Goal: Check status: Check status

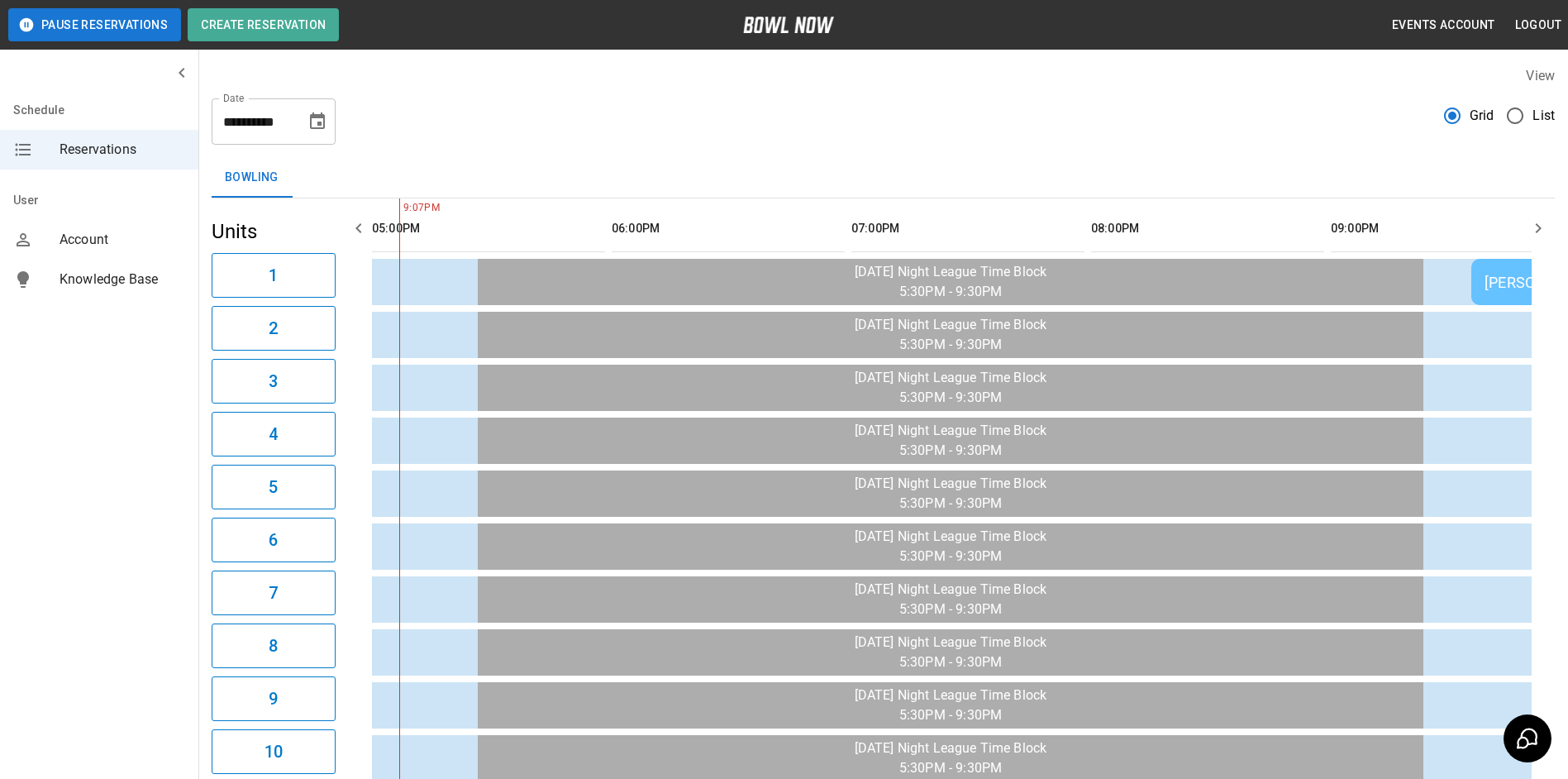
drag, startPoint x: 0, startPoint y: 0, endPoint x: 1266, endPoint y: 155, distance: 1275.5
click at [1266, 155] on div "**********" at bounding box center [883, 744] width 1370 height 1383
click at [1538, 229] on icon "button" at bounding box center [1538, 228] width 20 height 20
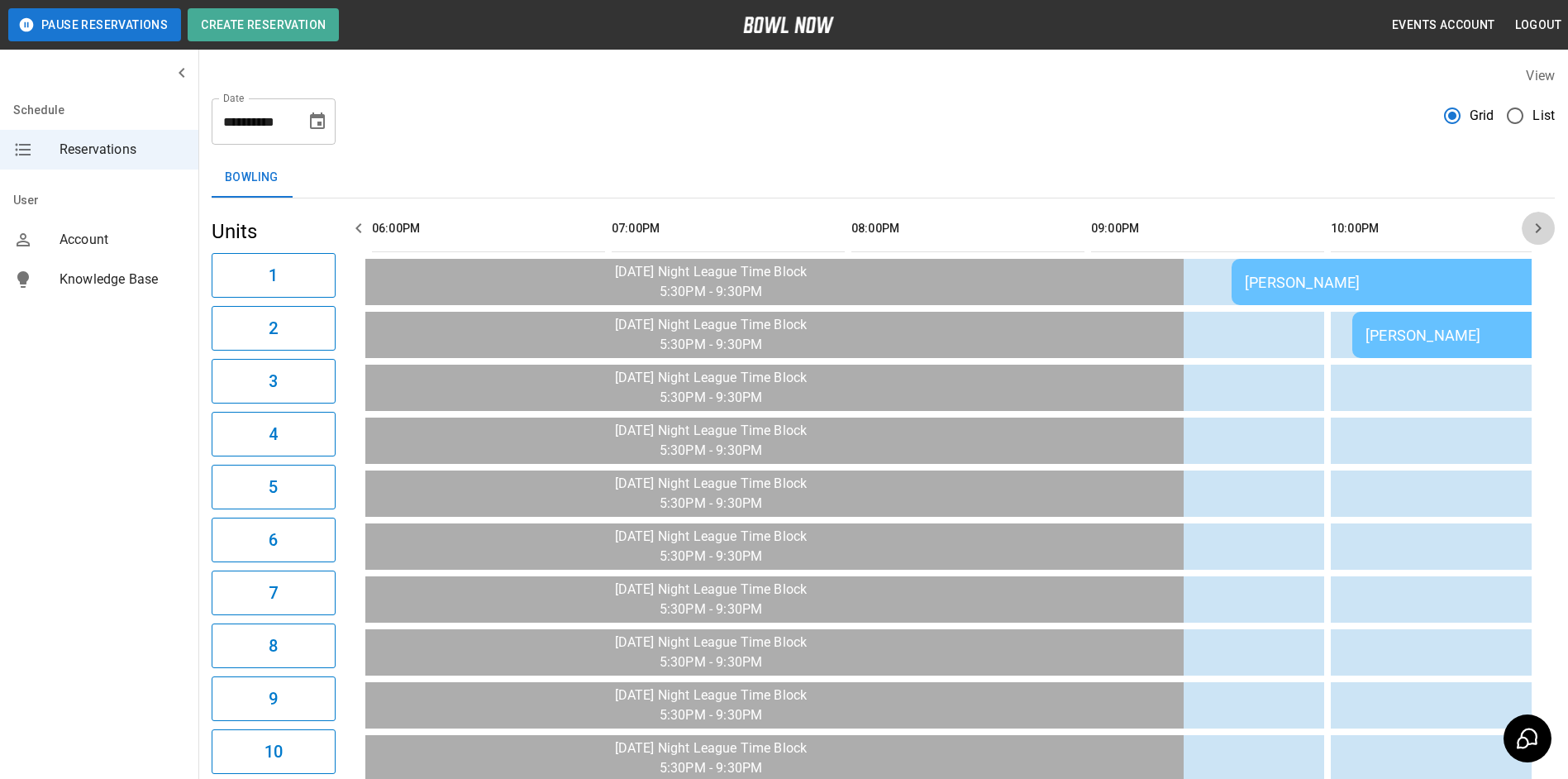
click at [1537, 231] on icon "button" at bounding box center [1539, 227] width 5 height 10
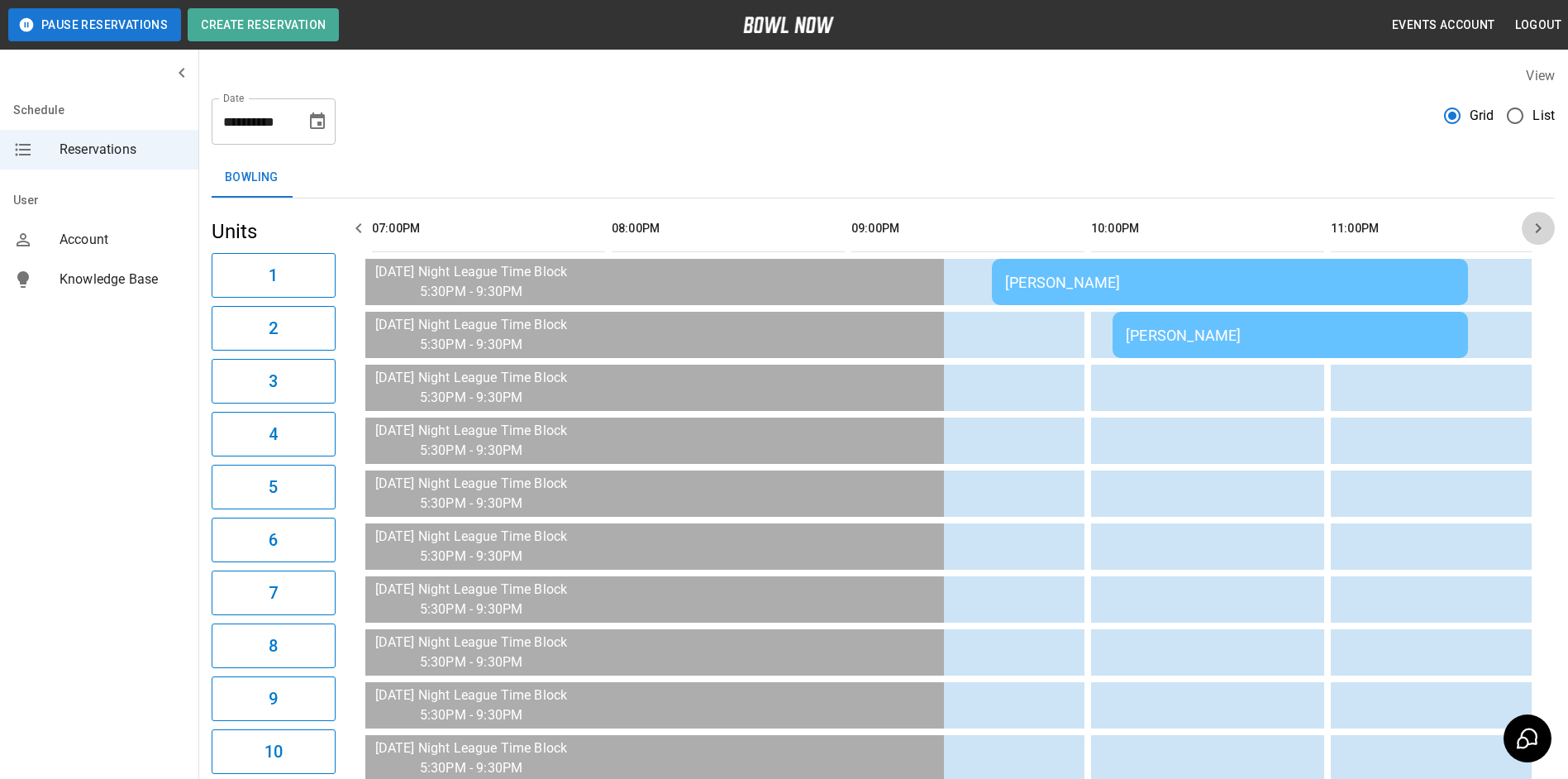
click at [1537, 231] on icon "button" at bounding box center [1539, 227] width 5 height 10
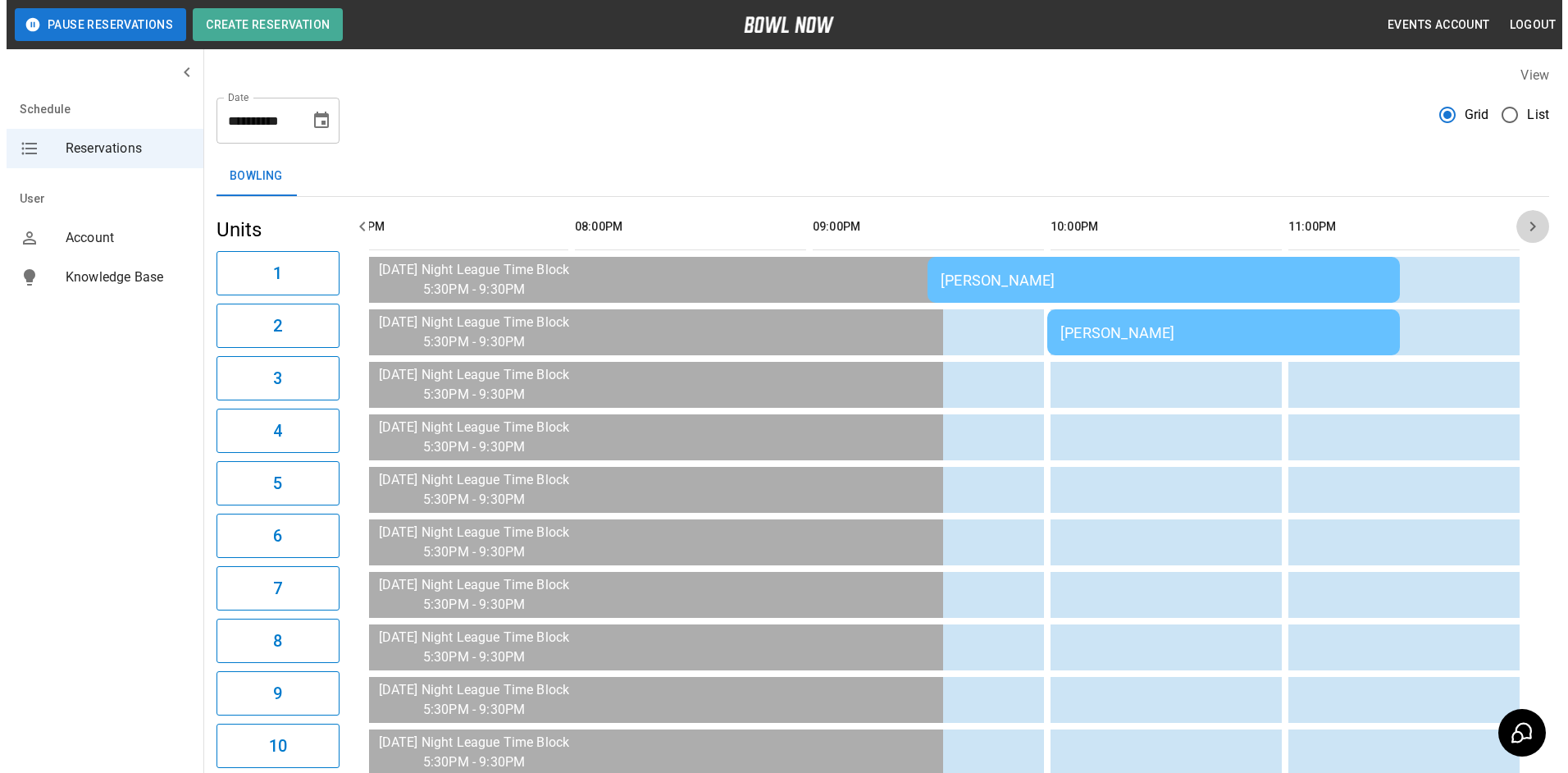
scroll to position [0, 2442]
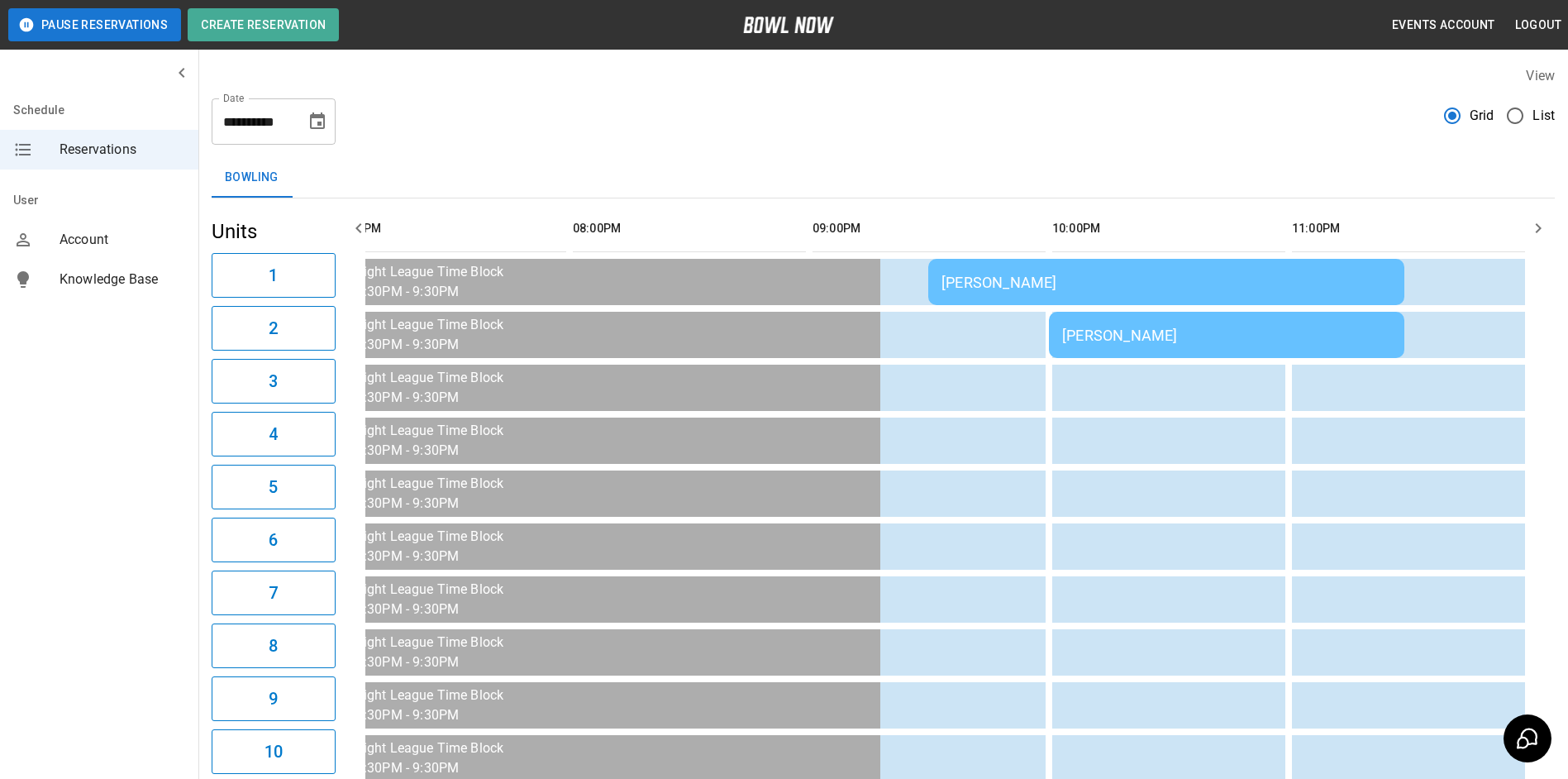
click at [1201, 293] on td "[PERSON_NAME]" at bounding box center [1165, 281] width 476 height 47
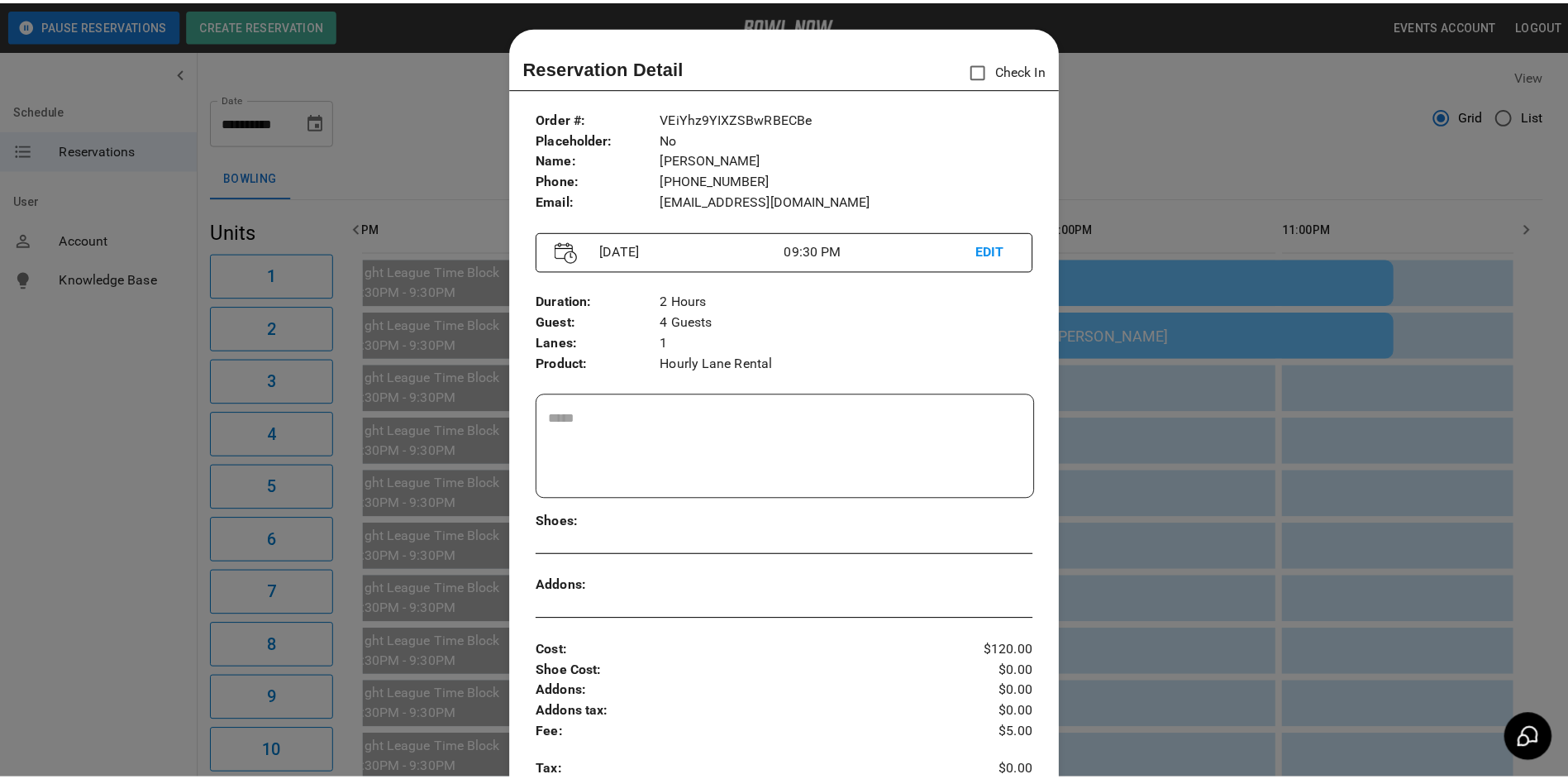
scroll to position [26, 0]
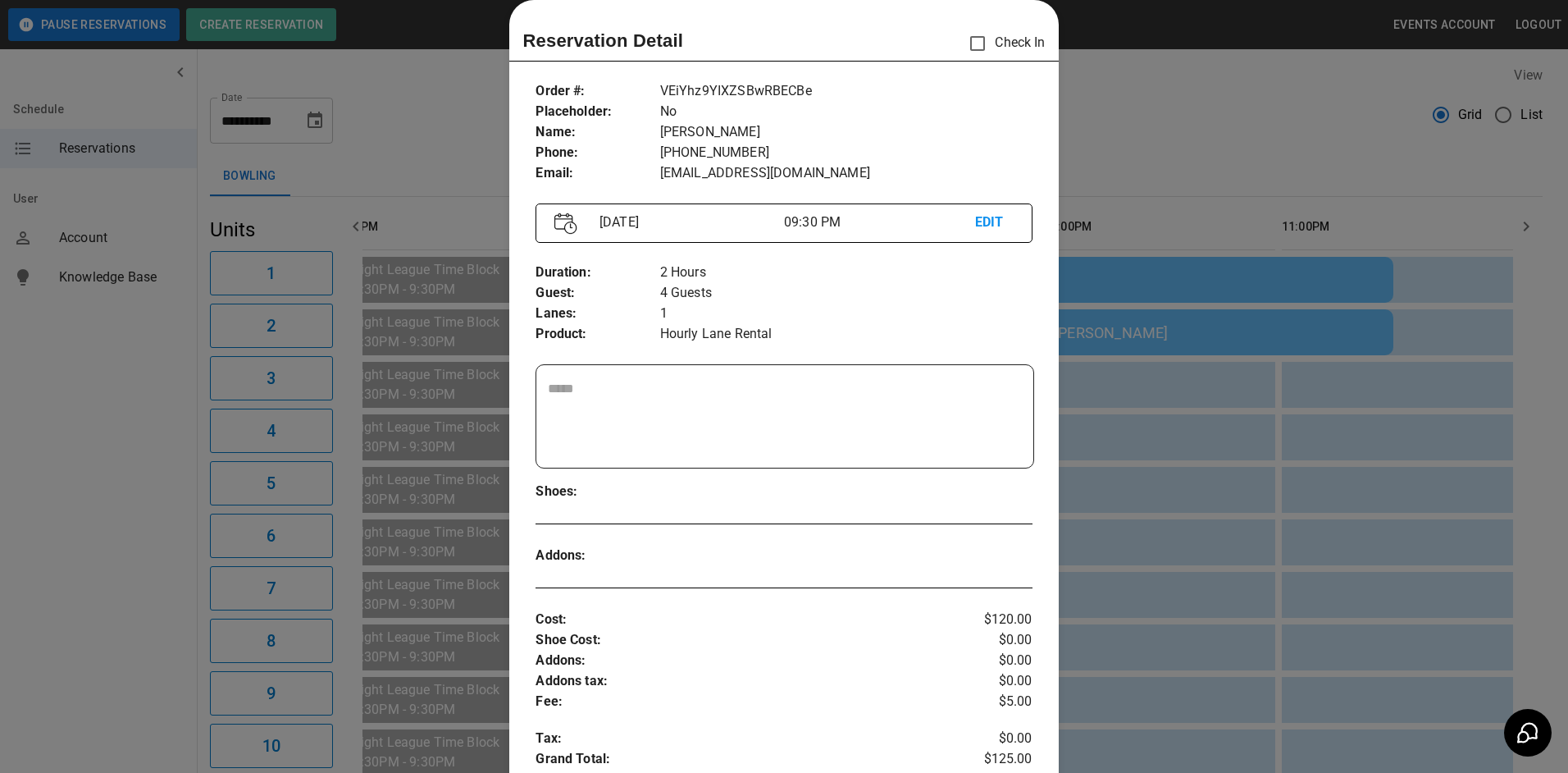
drag, startPoint x: 1185, startPoint y: 182, endPoint x: 1166, endPoint y: 258, distance: 78.3
click at [1185, 186] on div at bounding box center [784, 386] width 1568 height 773
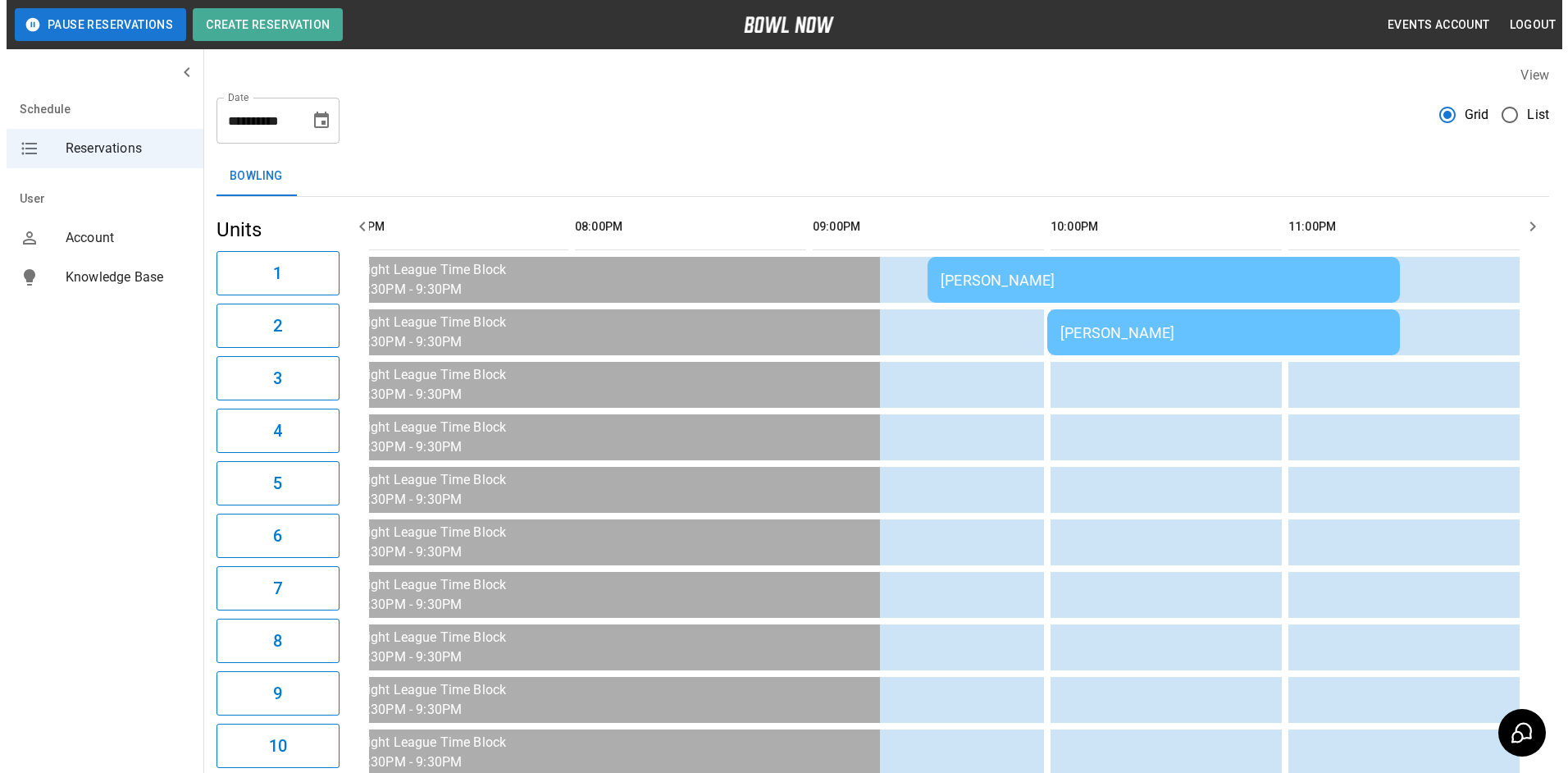
scroll to position [0, 2430]
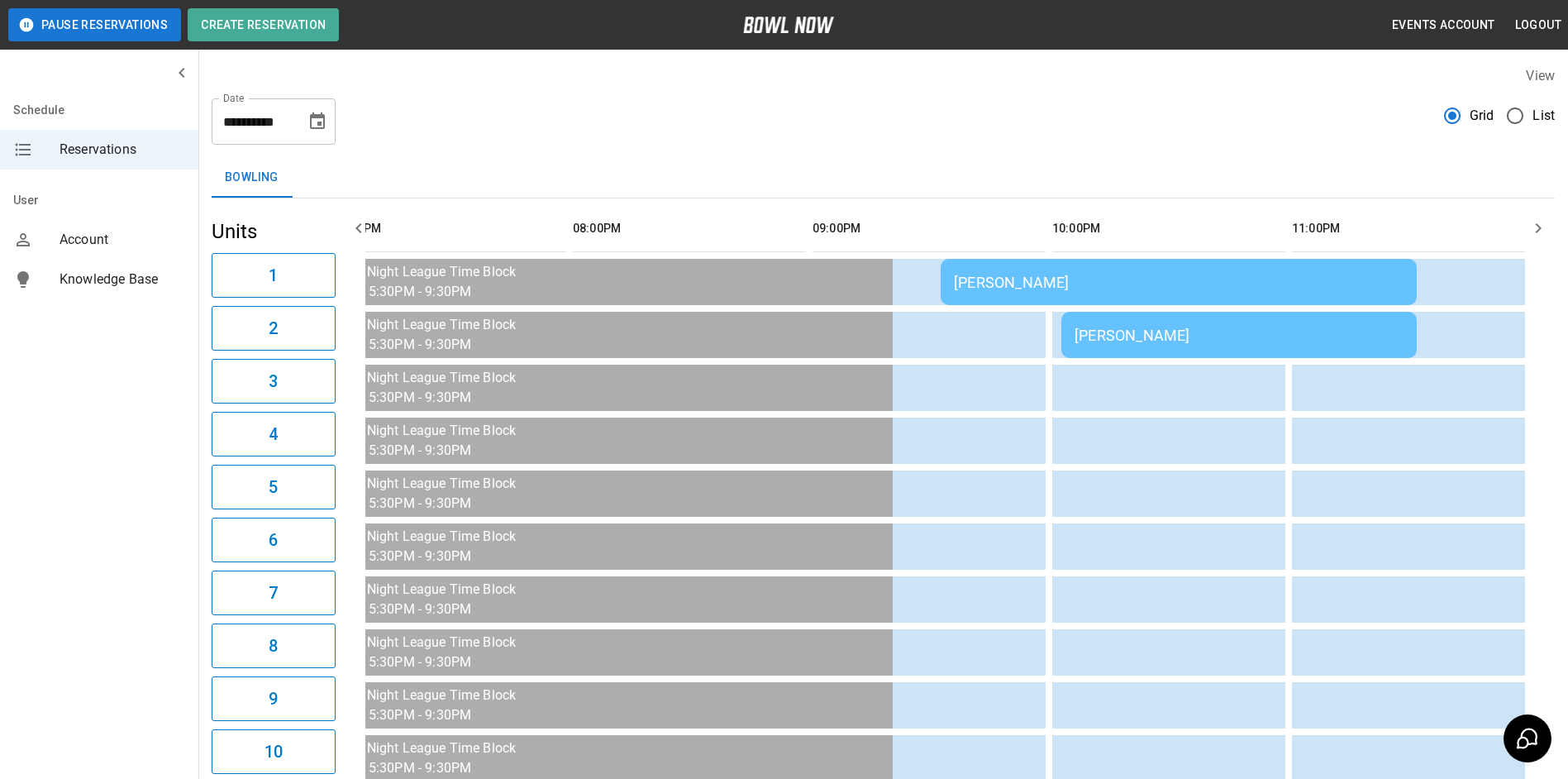
click at [1158, 339] on div "[PERSON_NAME]" at bounding box center [1239, 335] width 329 height 17
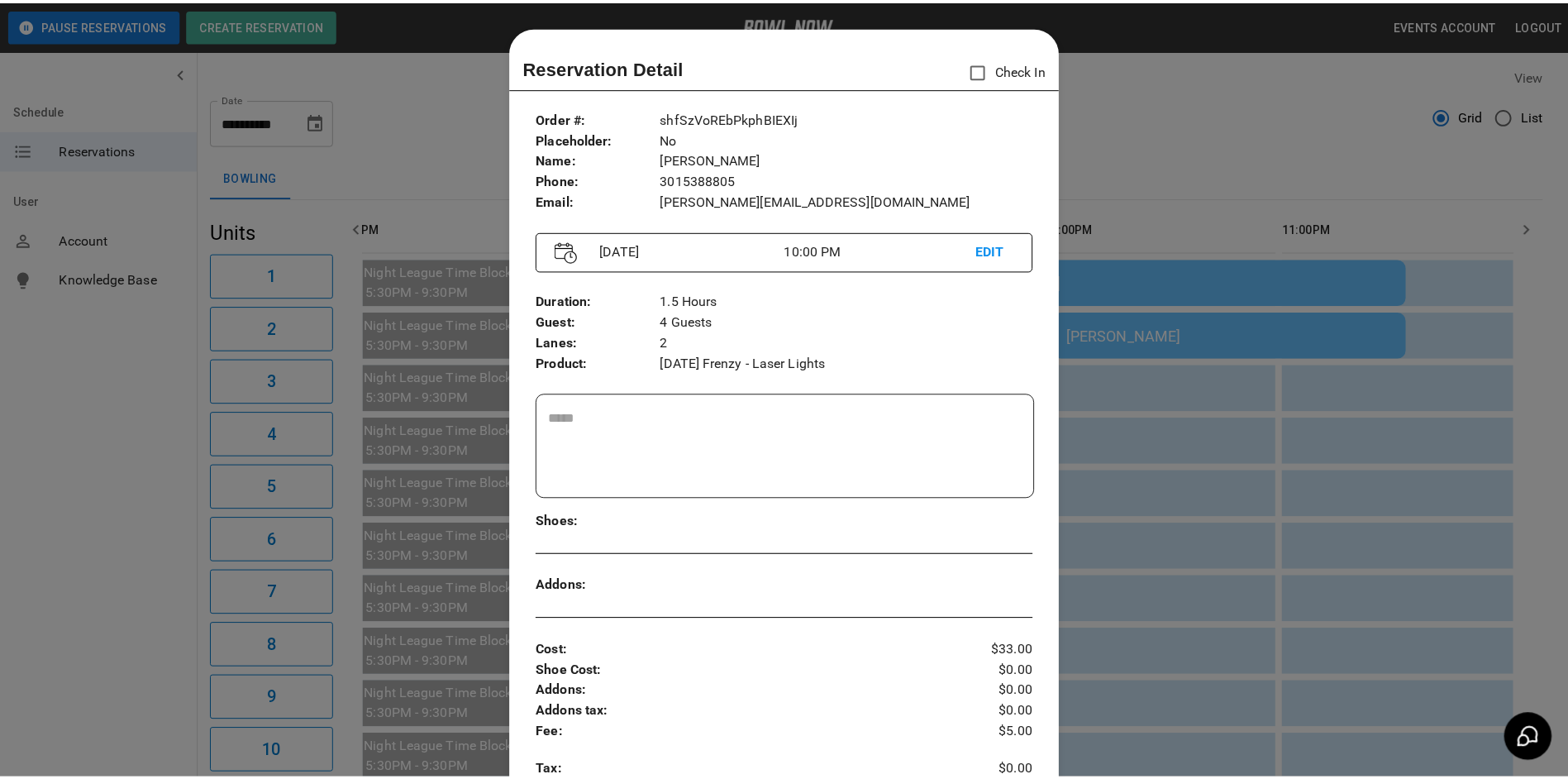
scroll to position [26, 0]
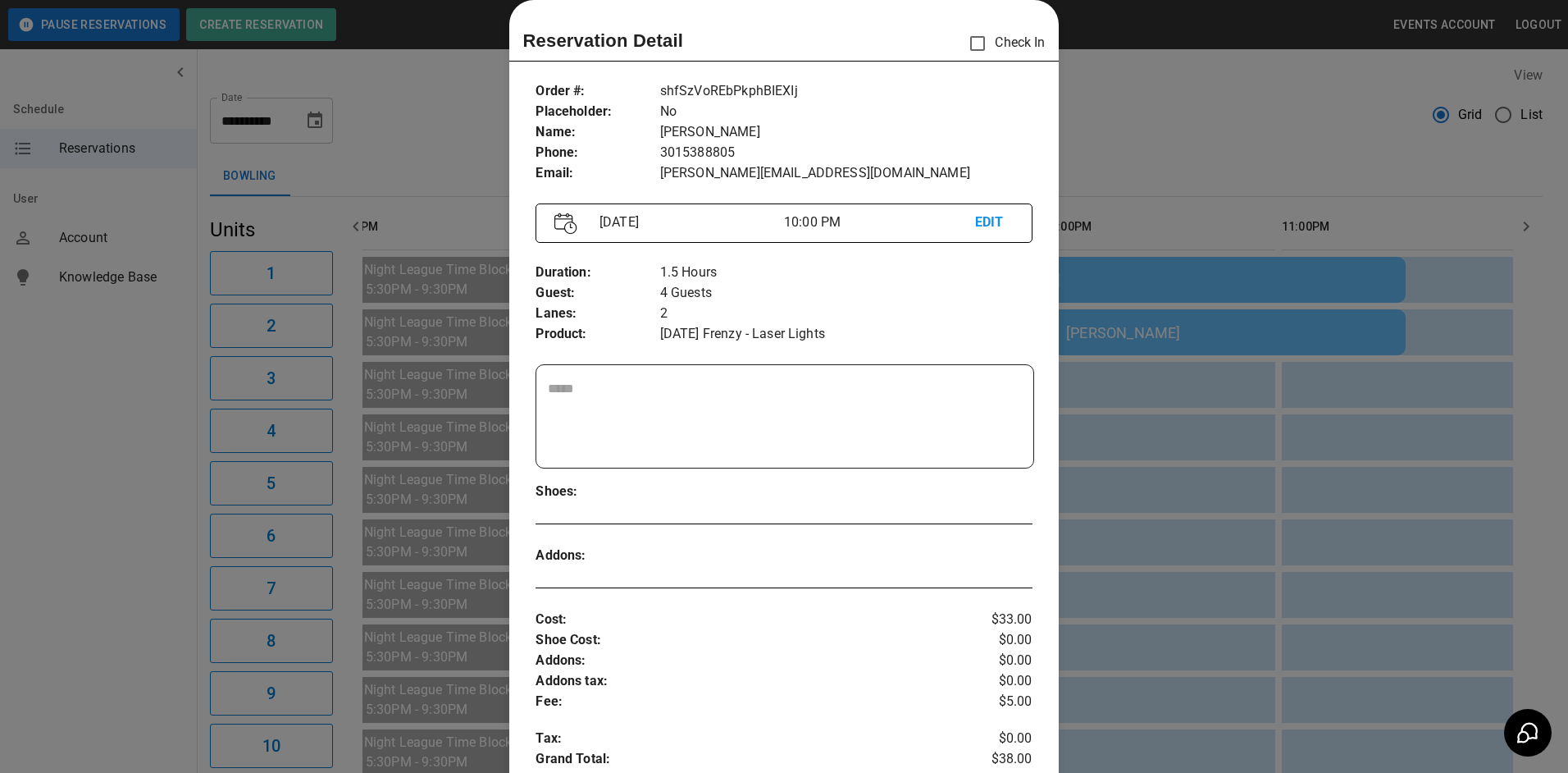
click at [1256, 188] on div at bounding box center [784, 386] width 1568 height 773
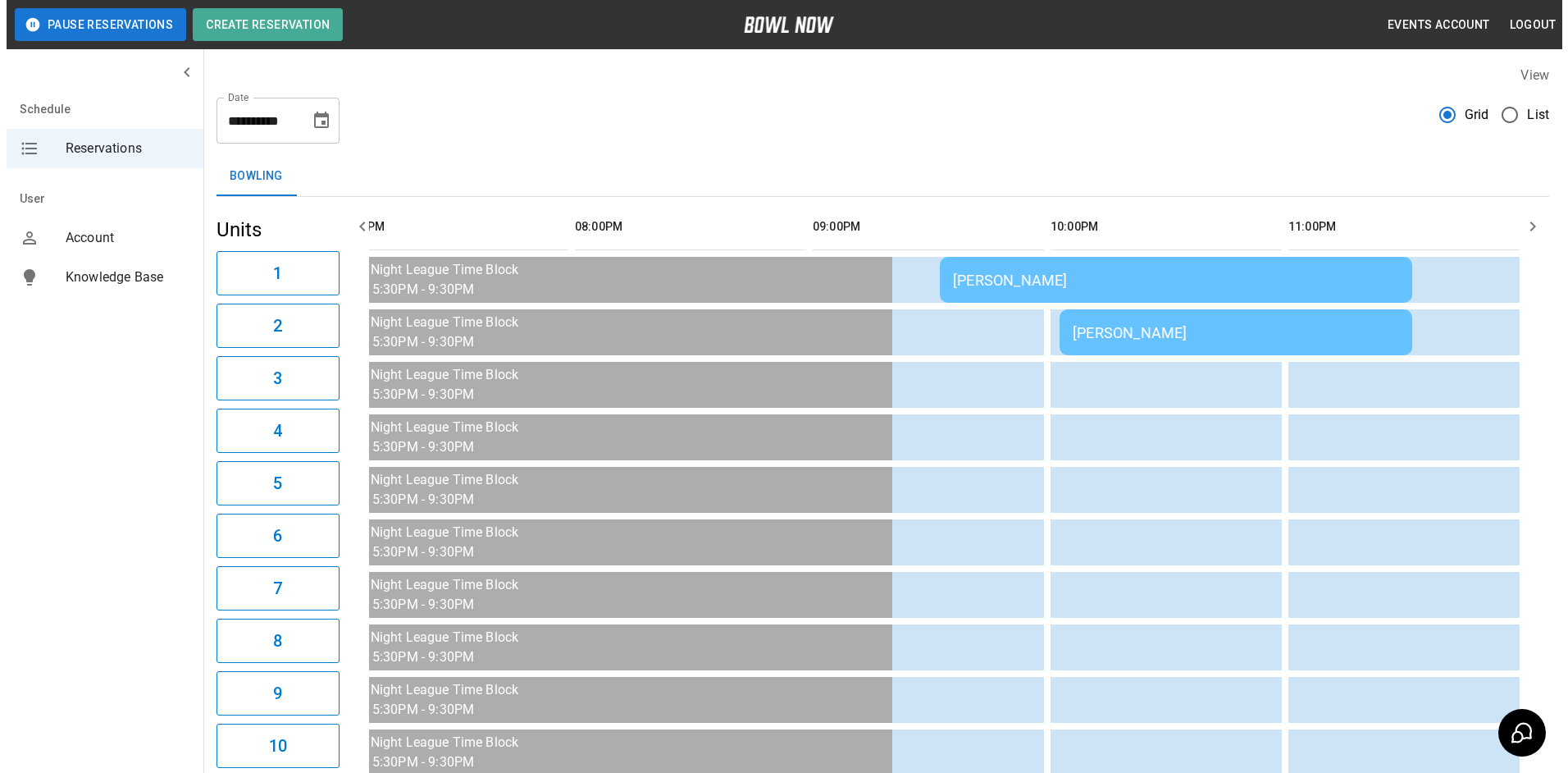
scroll to position [0, 2405]
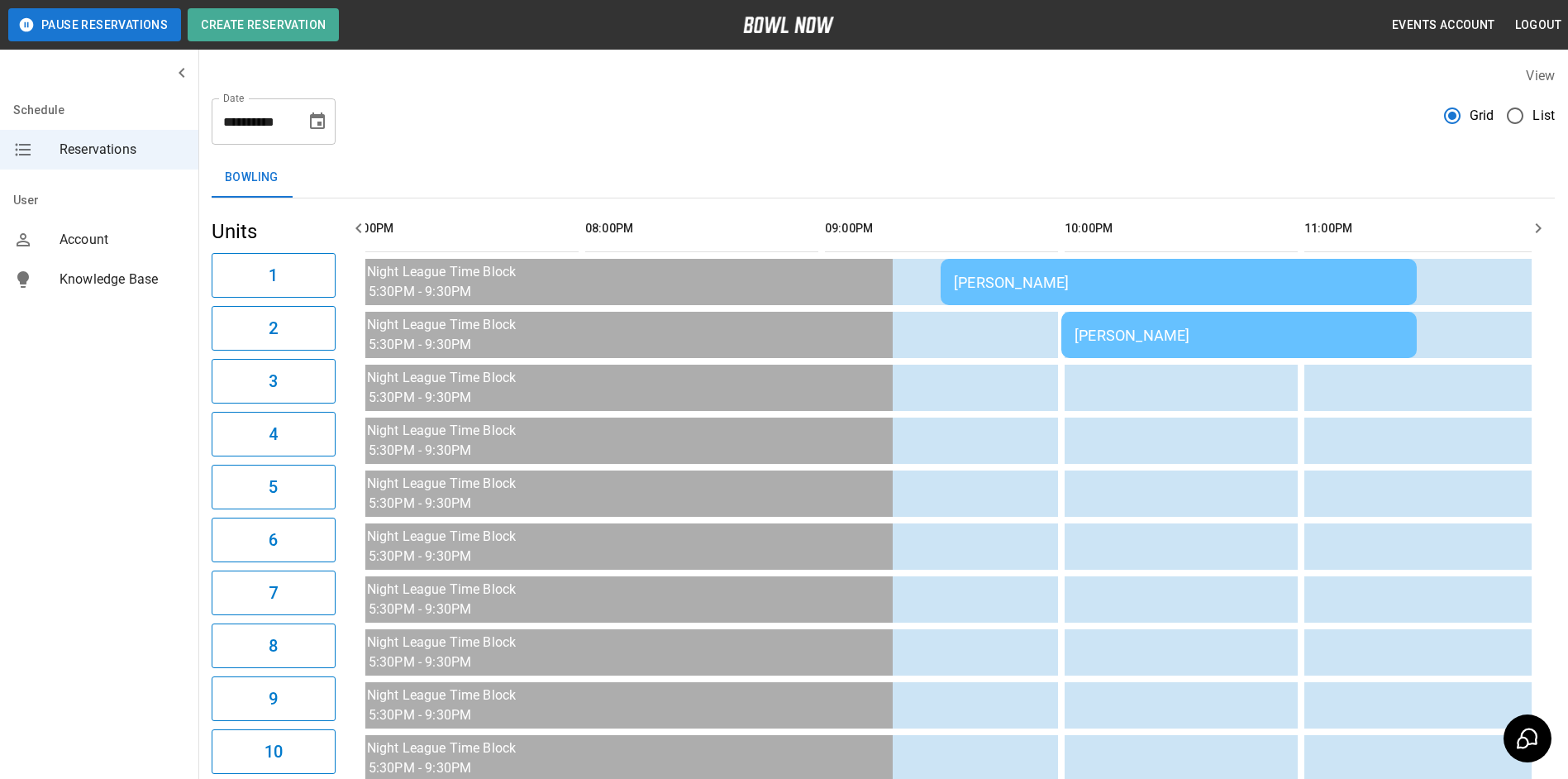
click at [1236, 328] on div "[PERSON_NAME]" at bounding box center [1239, 335] width 329 height 17
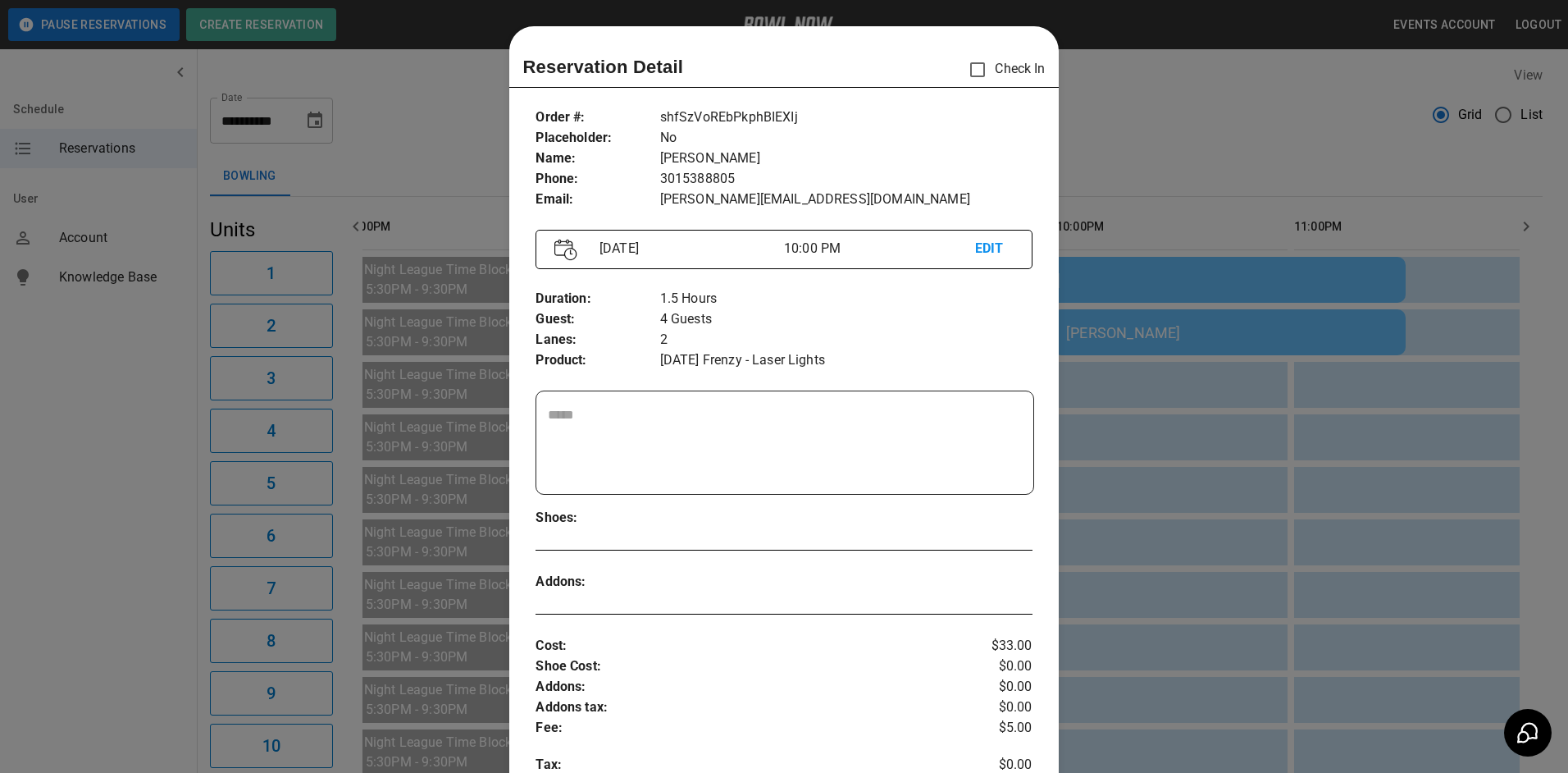
scroll to position [26, 0]
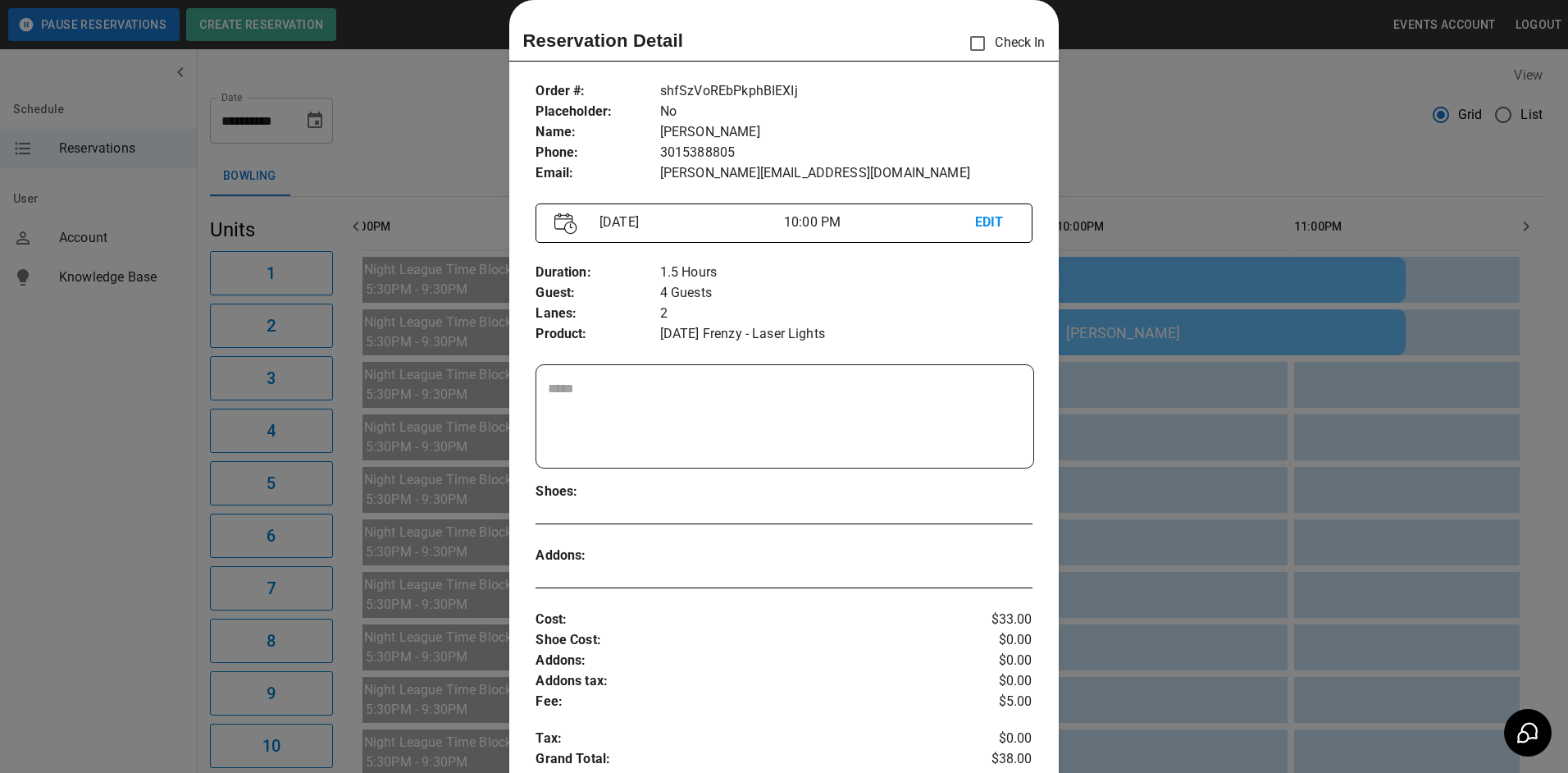
click at [1239, 295] on div at bounding box center [784, 386] width 1568 height 773
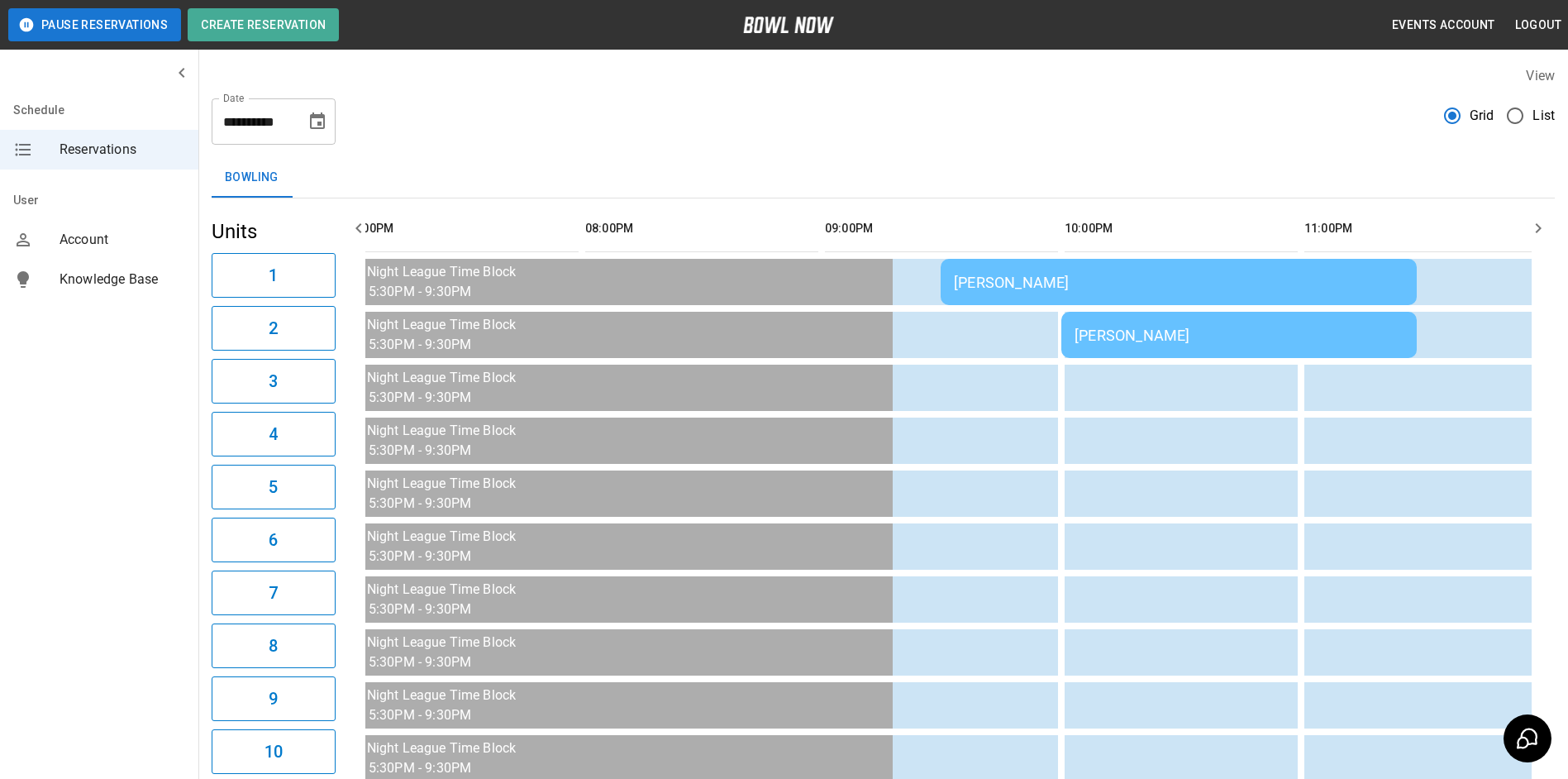
click at [1248, 297] on td "[PERSON_NAME]" at bounding box center [1178, 281] width 476 height 47
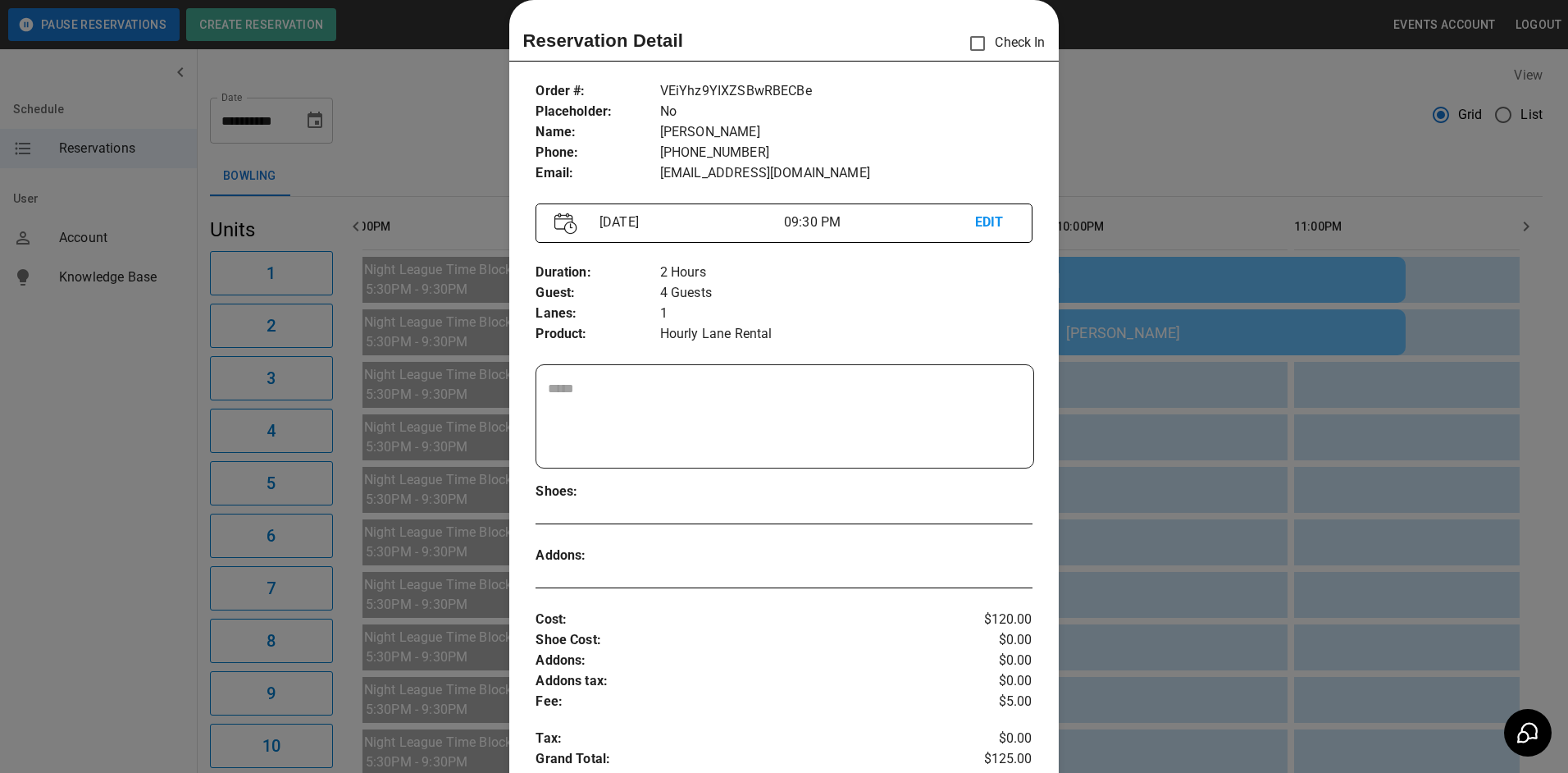
click at [1268, 335] on div at bounding box center [784, 386] width 1568 height 773
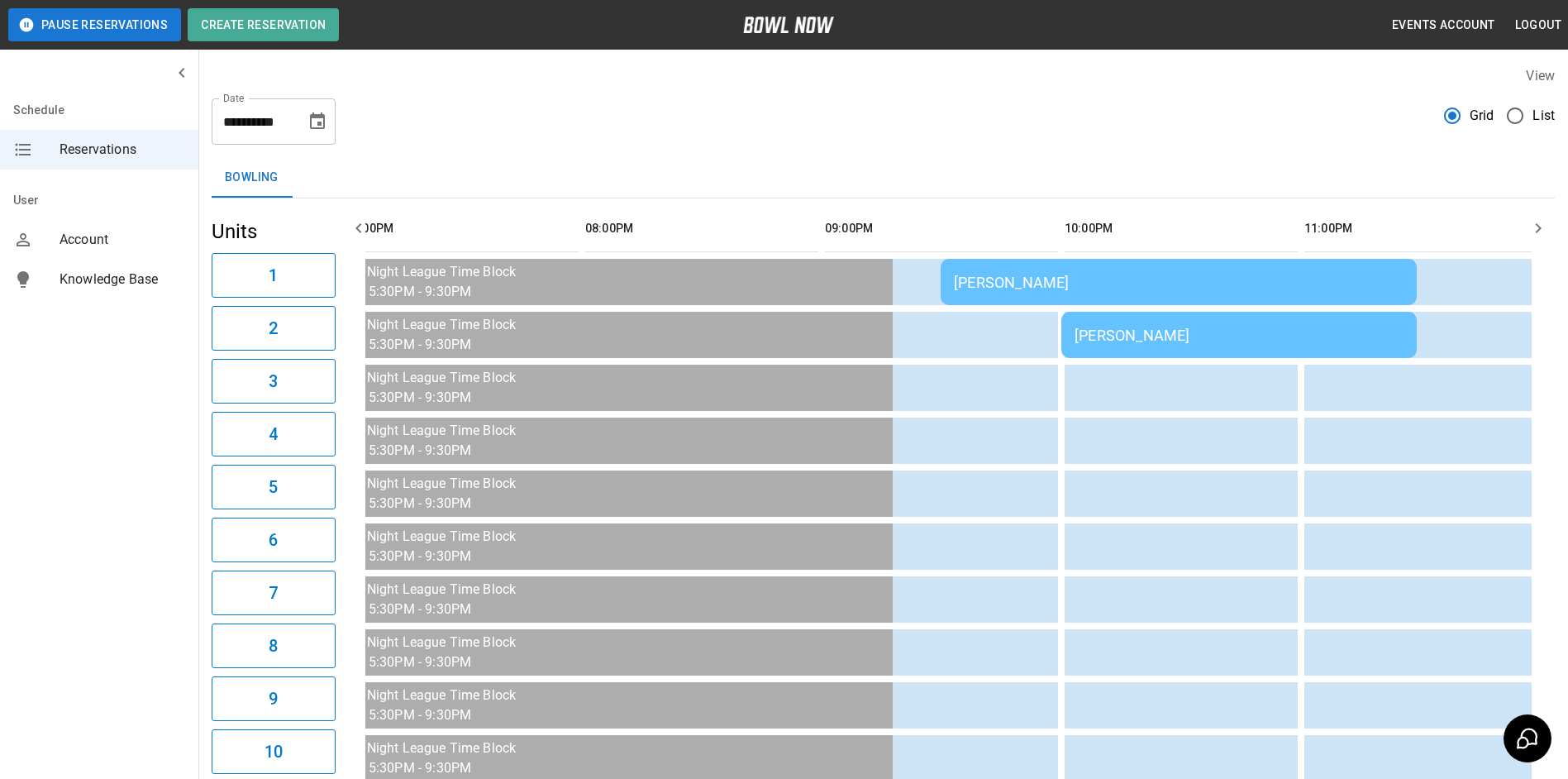
click at [1250, 327] on td "[PERSON_NAME]" at bounding box center [1238, 334] width 355 height 47
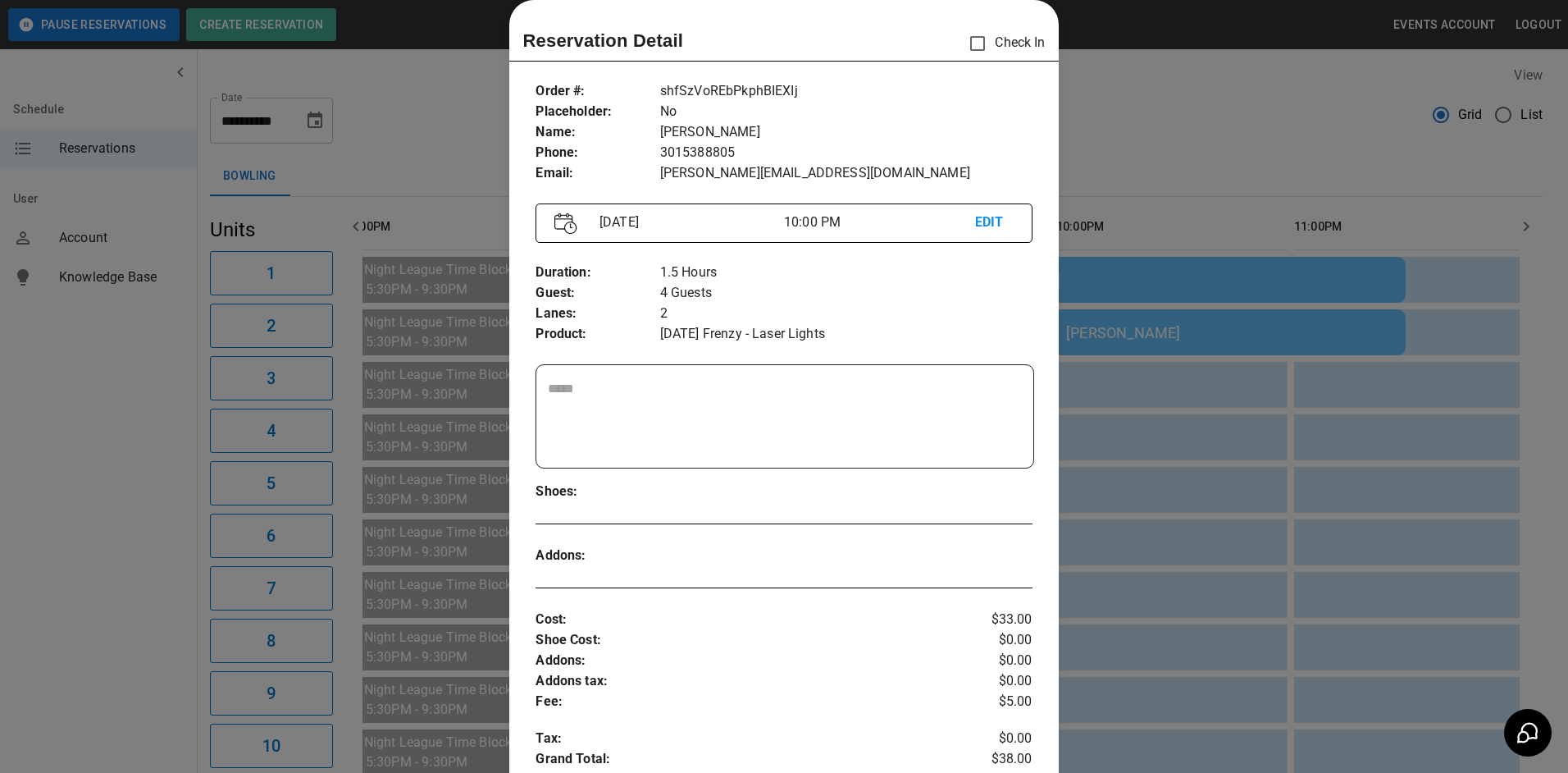
click at [1247, 281] on div at bounding box center [784, 386] width 1568 height 773
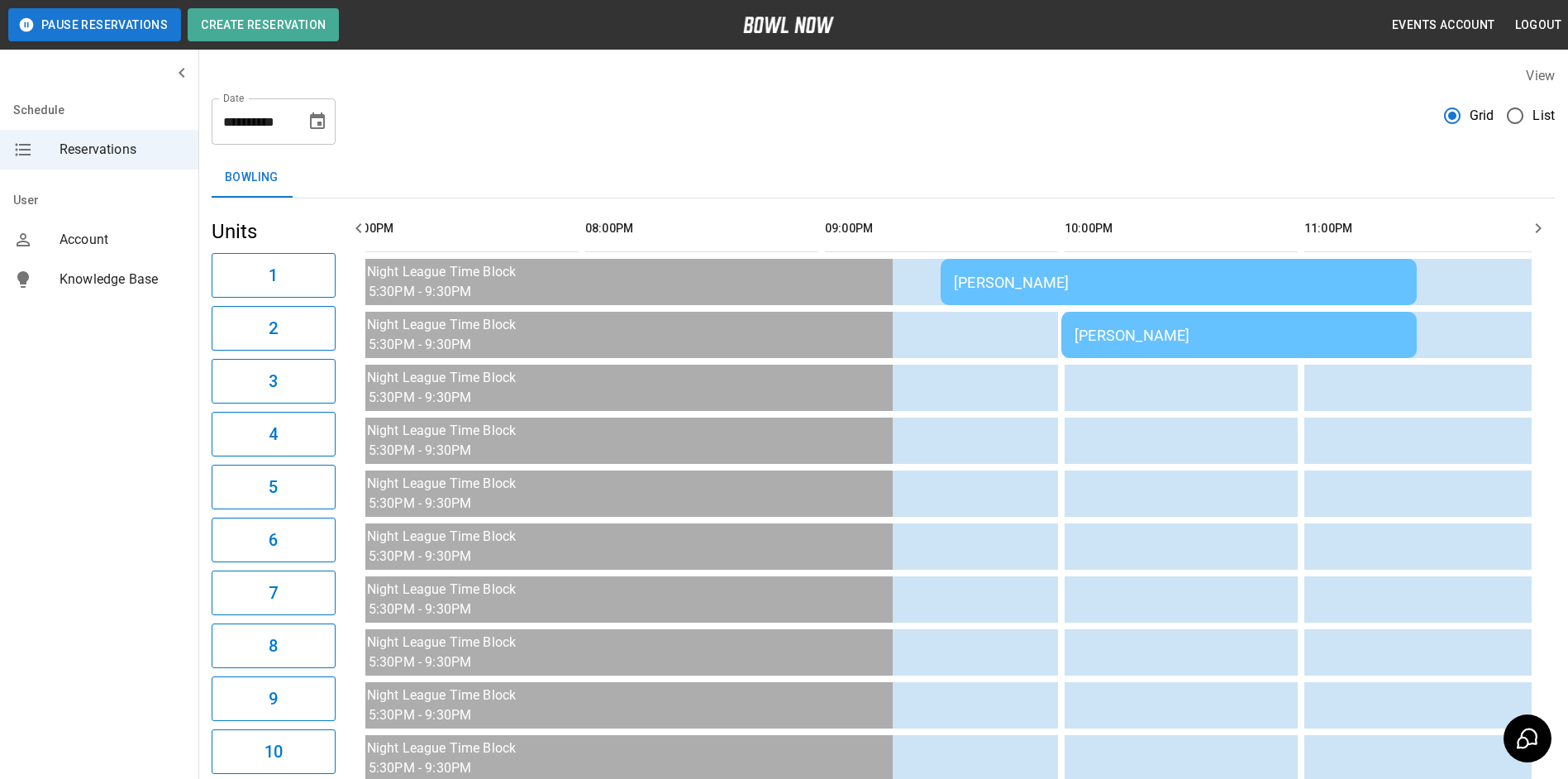
click at [1259, 284] on div "[PERSON_NAME]" at bounding box center [1178, 282] width 449 height 17
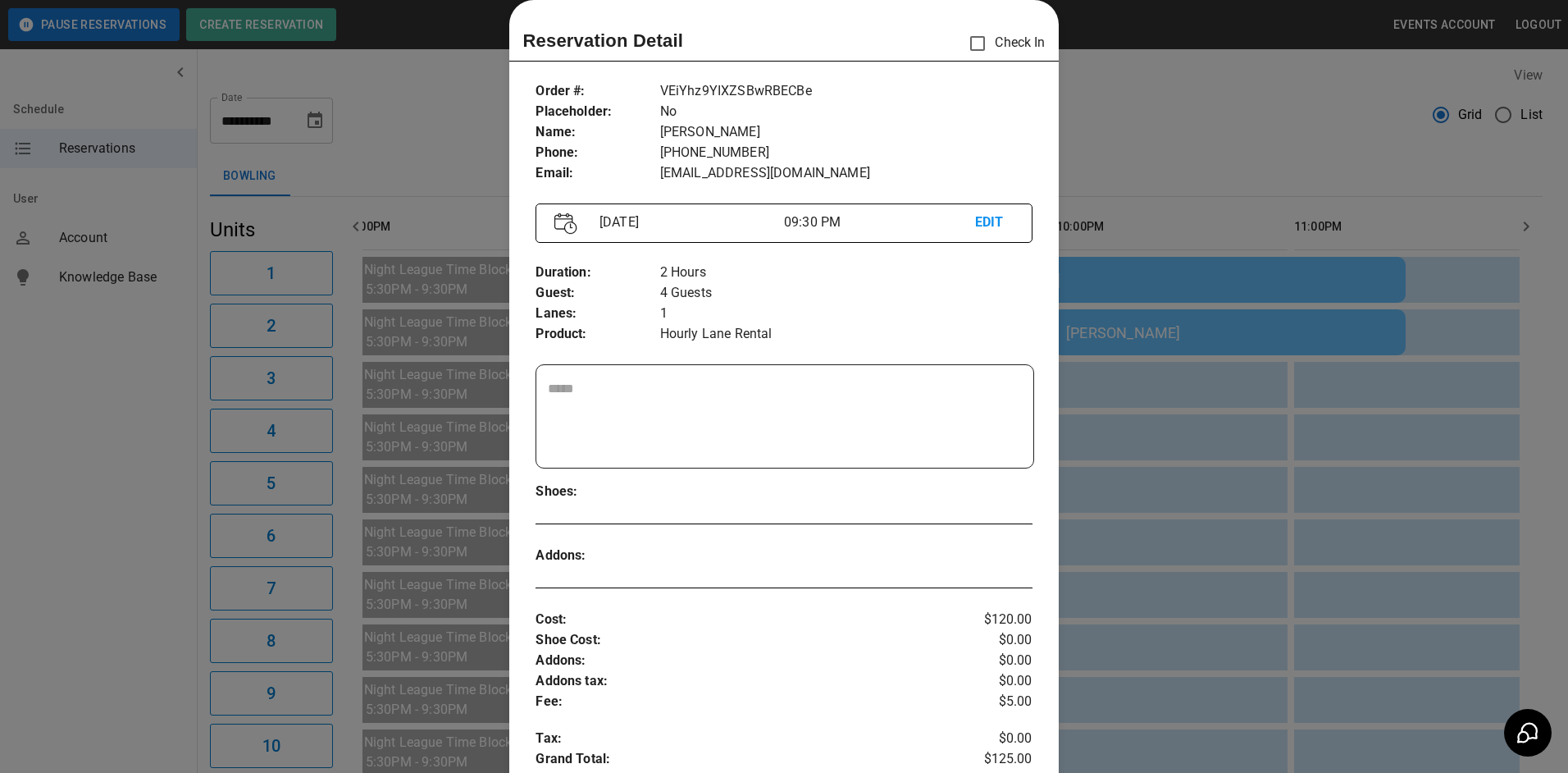
click at [1179, 344] on div at bounding box center [784, 386] width 1568 height 773
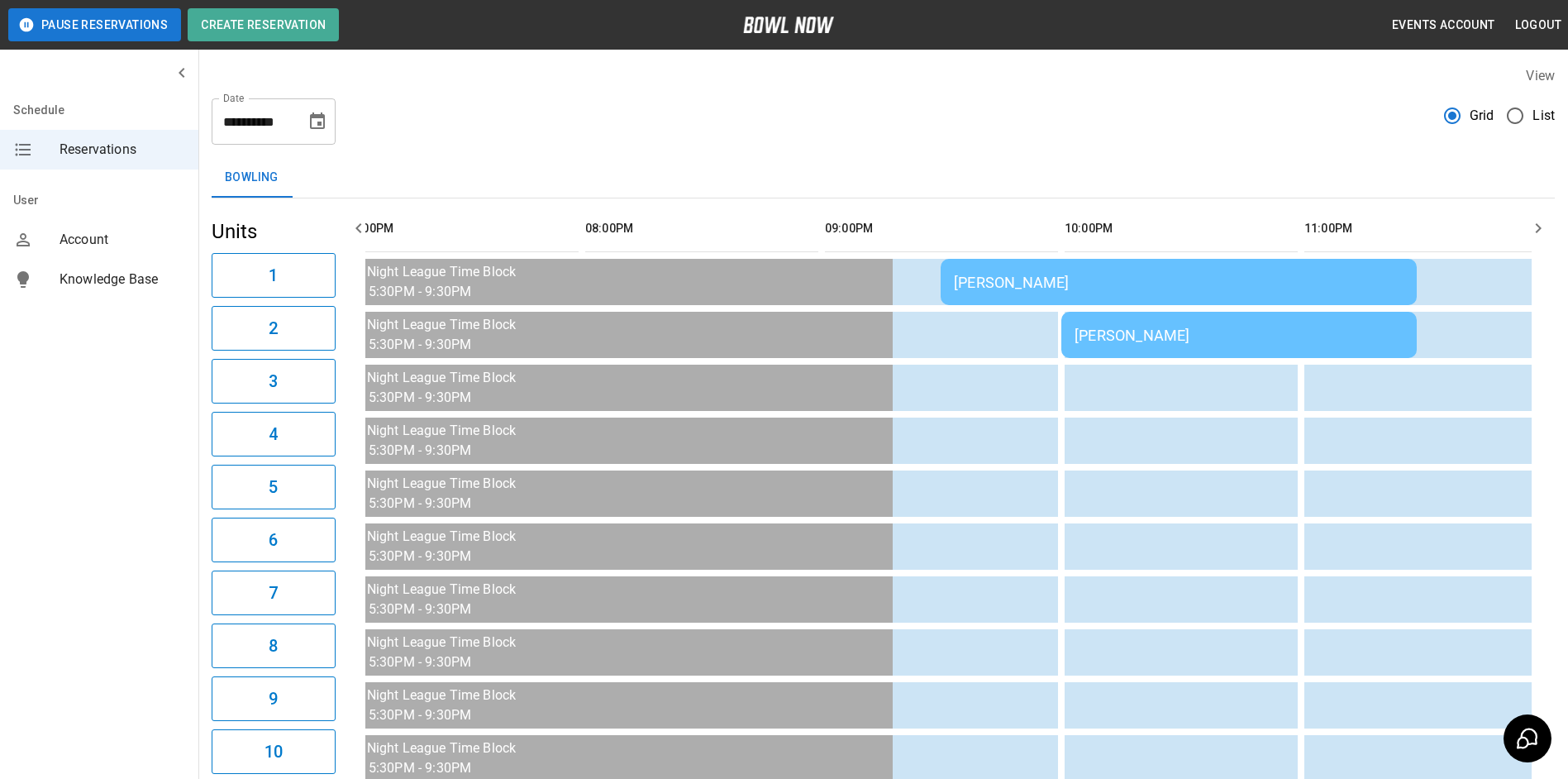
click at [1188, 347] on td "[PERSON_NAME]" at bounding box center [1238, 334] width 355 height 47
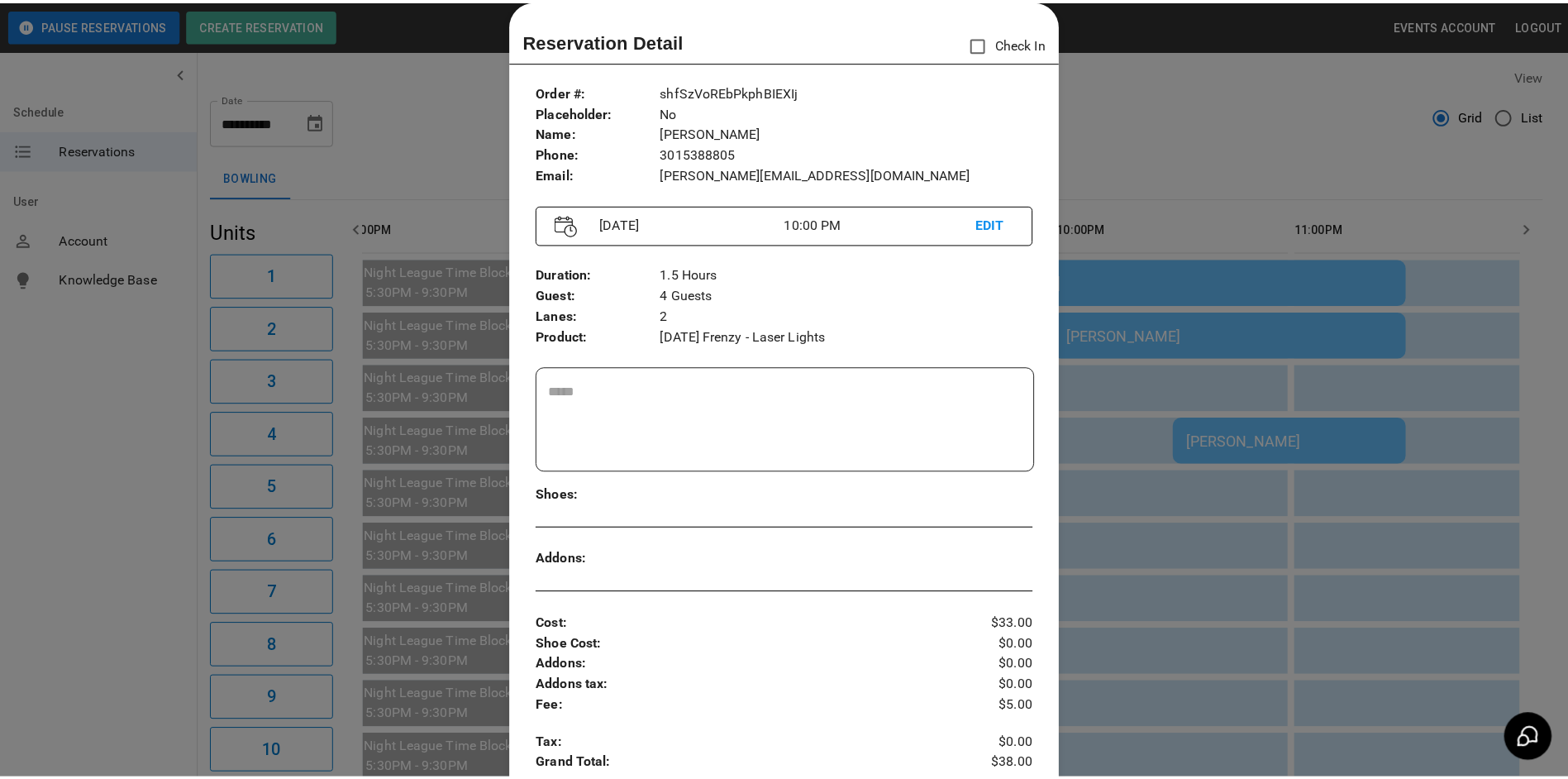
scroll to position [0, 2460]
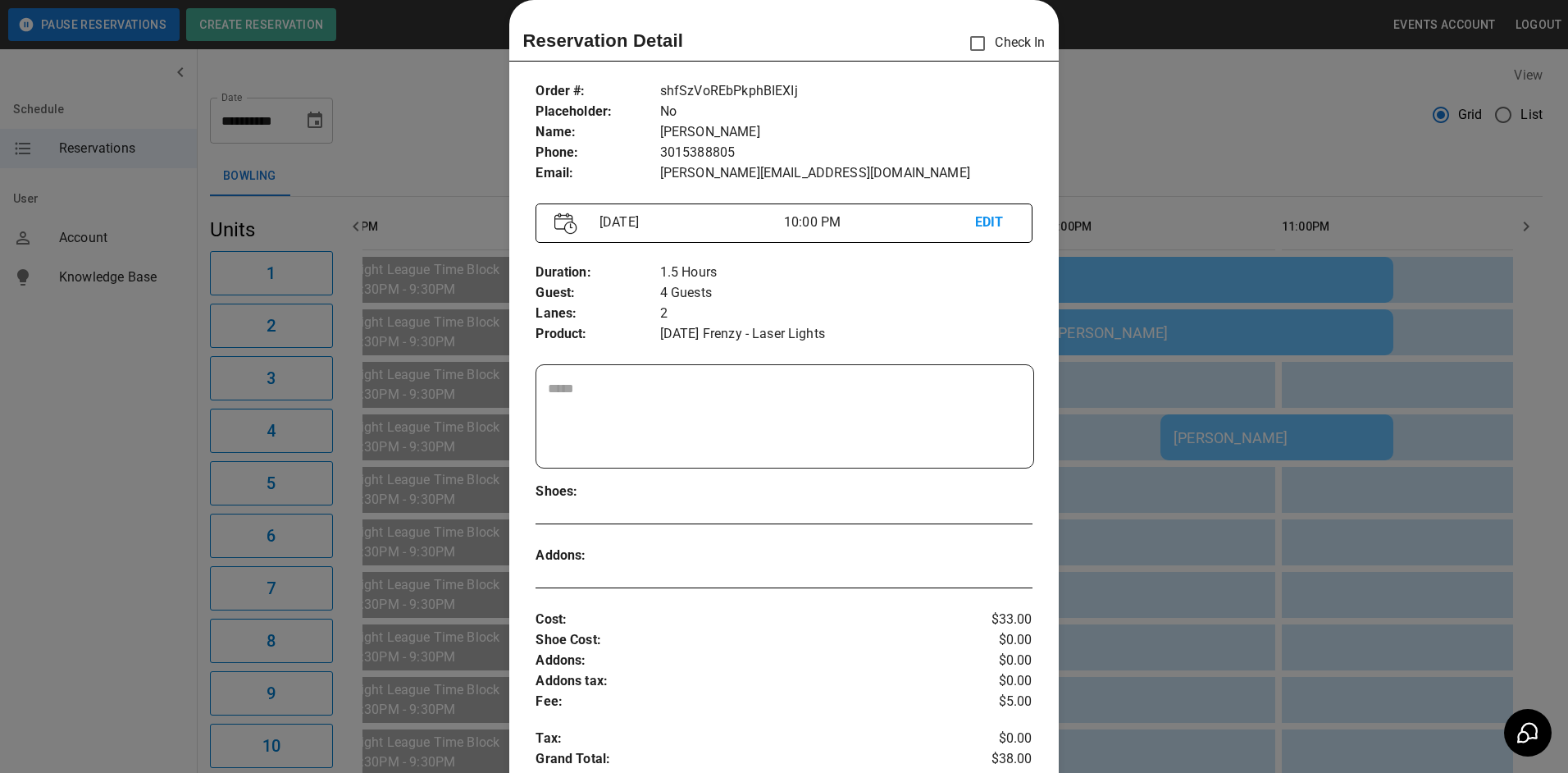
click at [1128, 136] on div at bounding box center [784, 386] width 1568 height 773
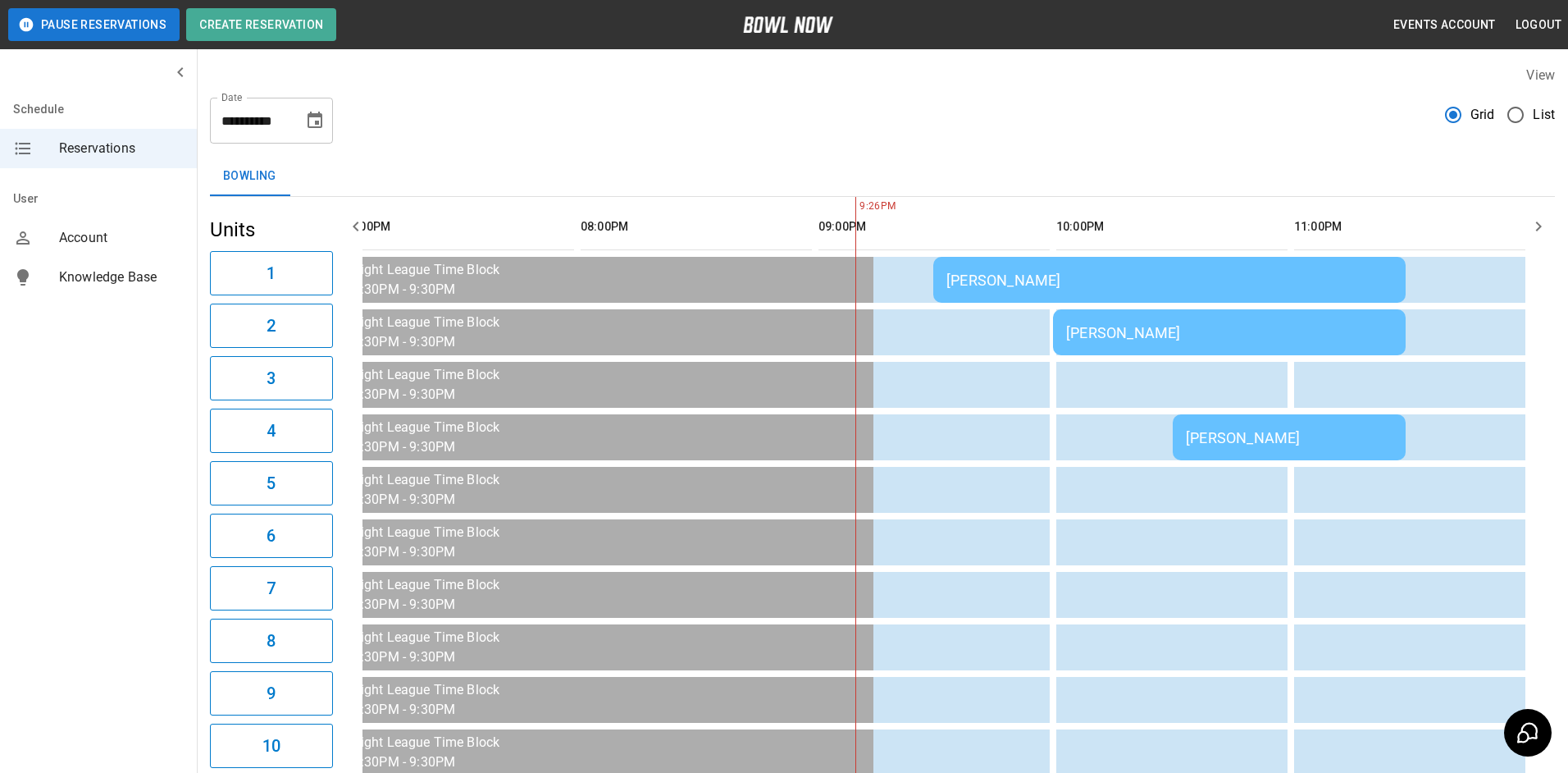
scroll to position [0, 2430]
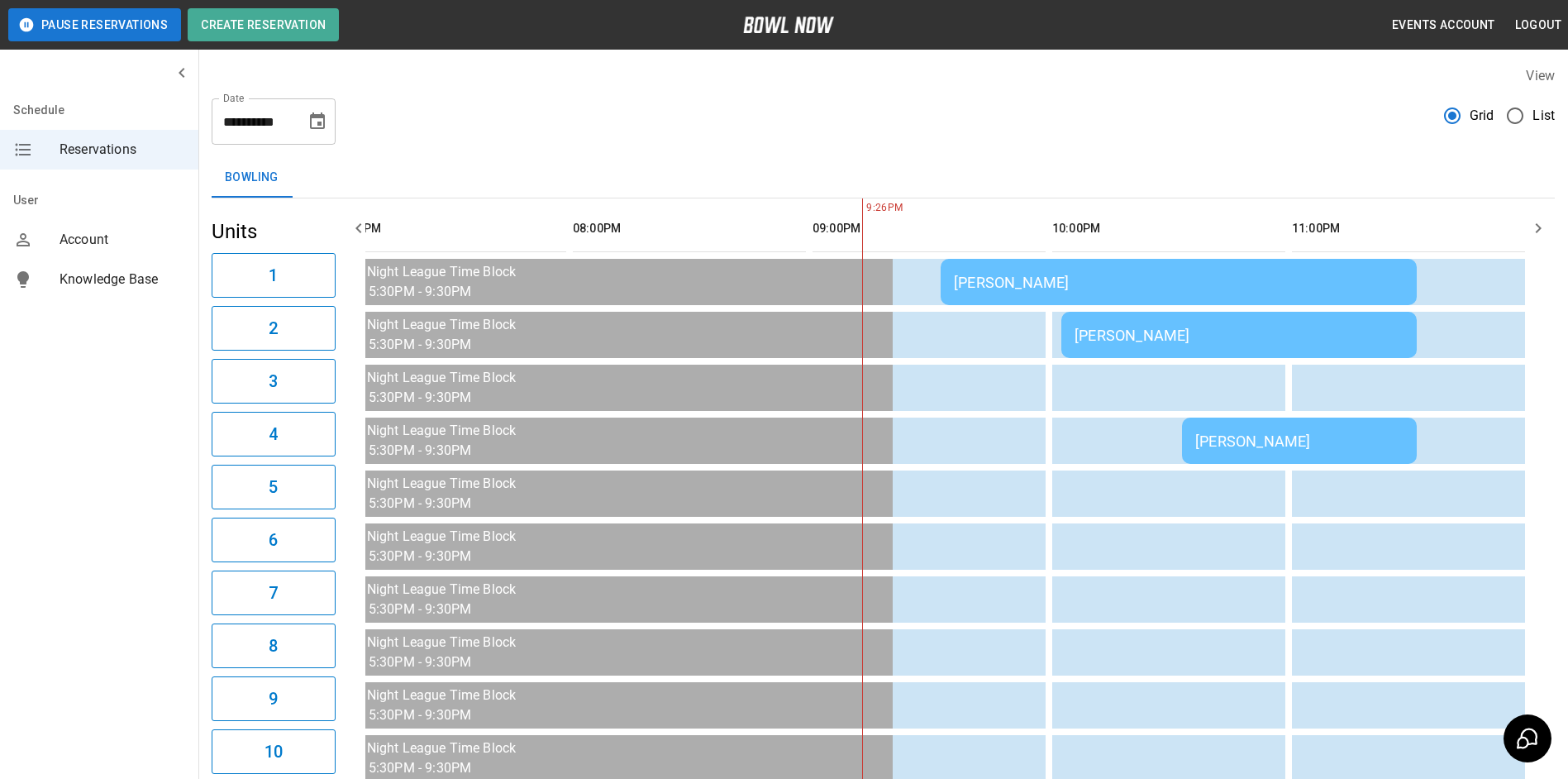
click at [1086, 296] on td "[PERSON_NAME]" at bounding box center [1178, 281] width 476 height 47
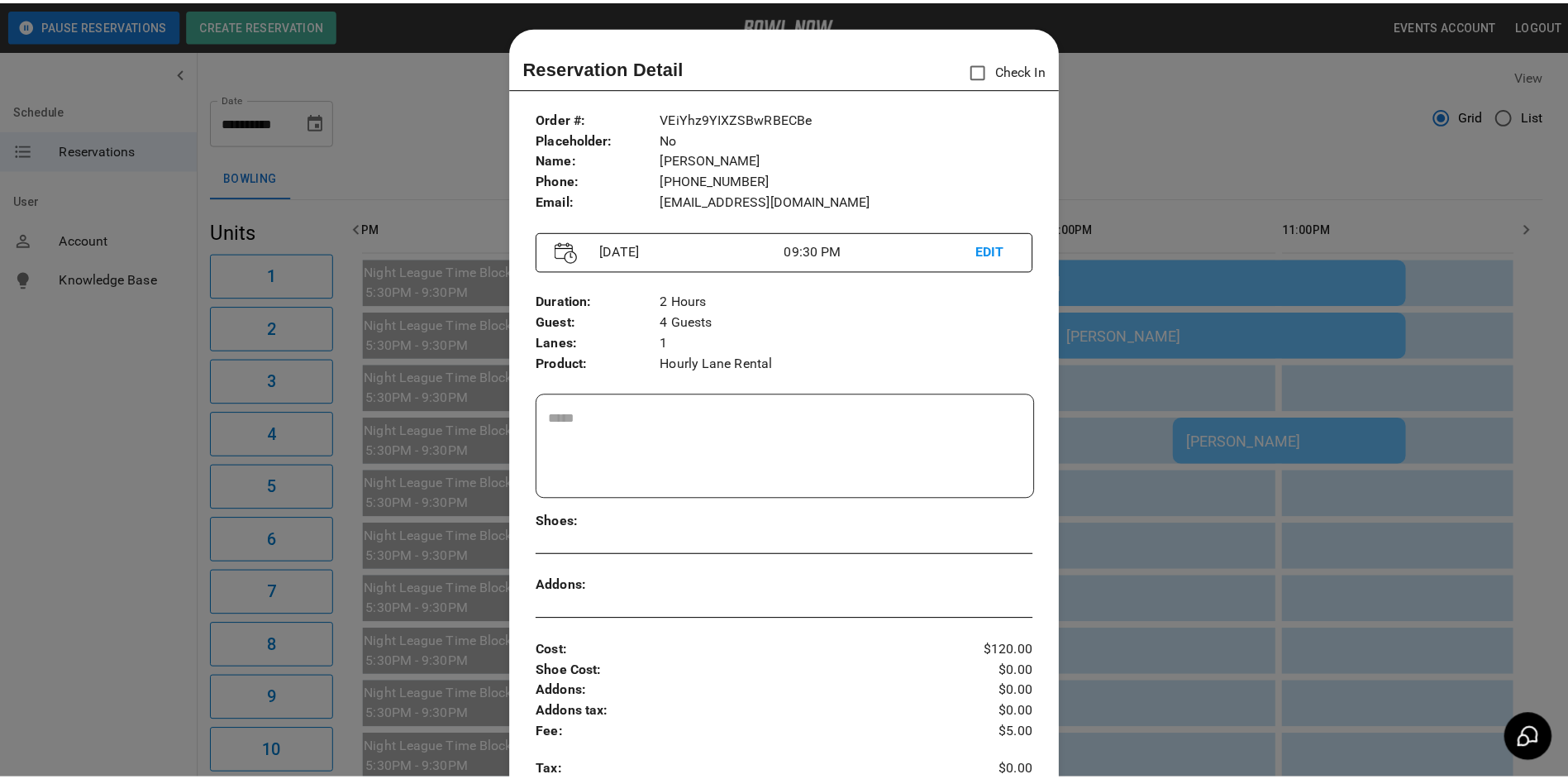
scroll to position [26, 0]
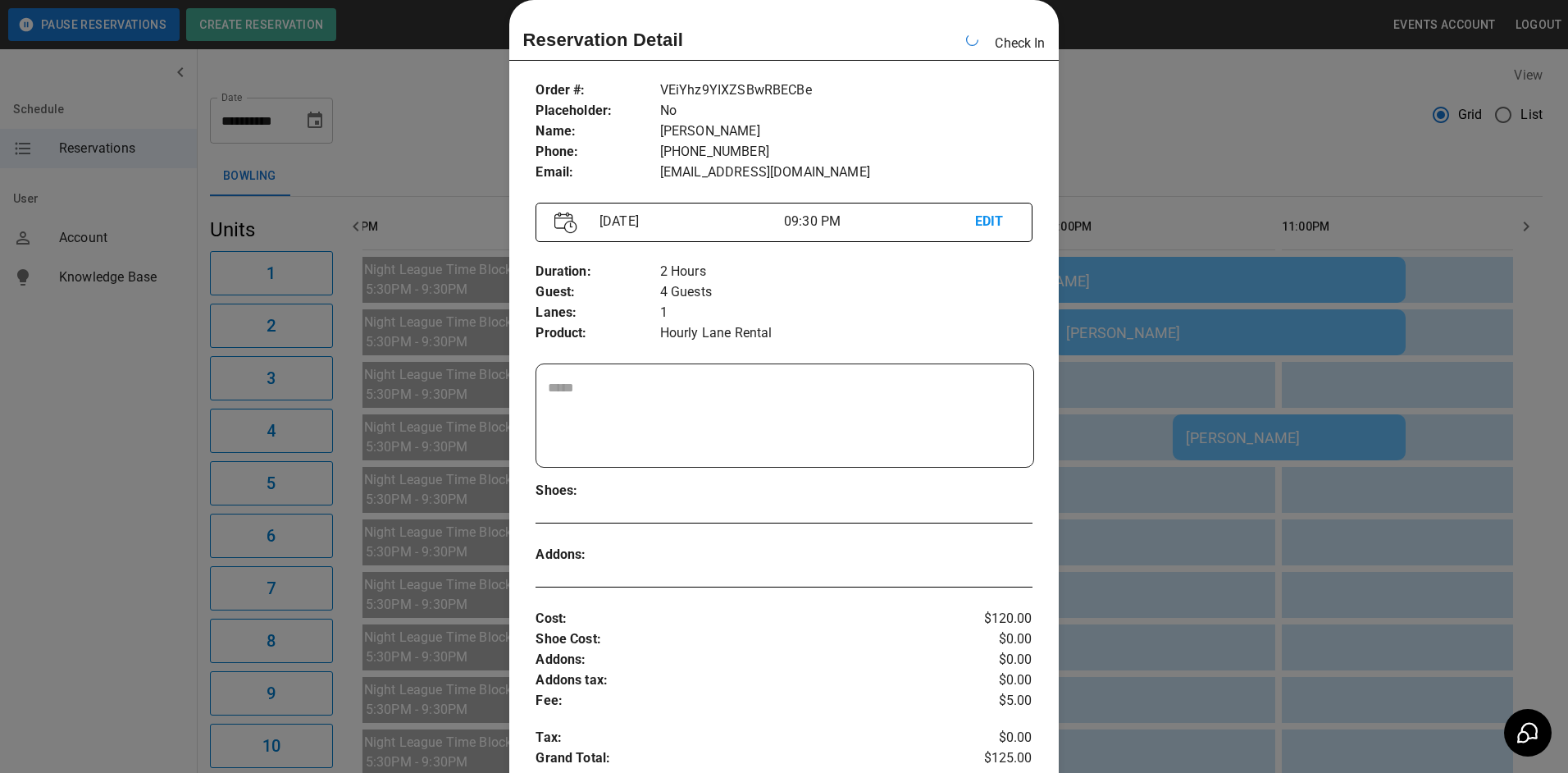
click at [1253, 154] on div at bounding box center [784, 386] width 1568 height 773
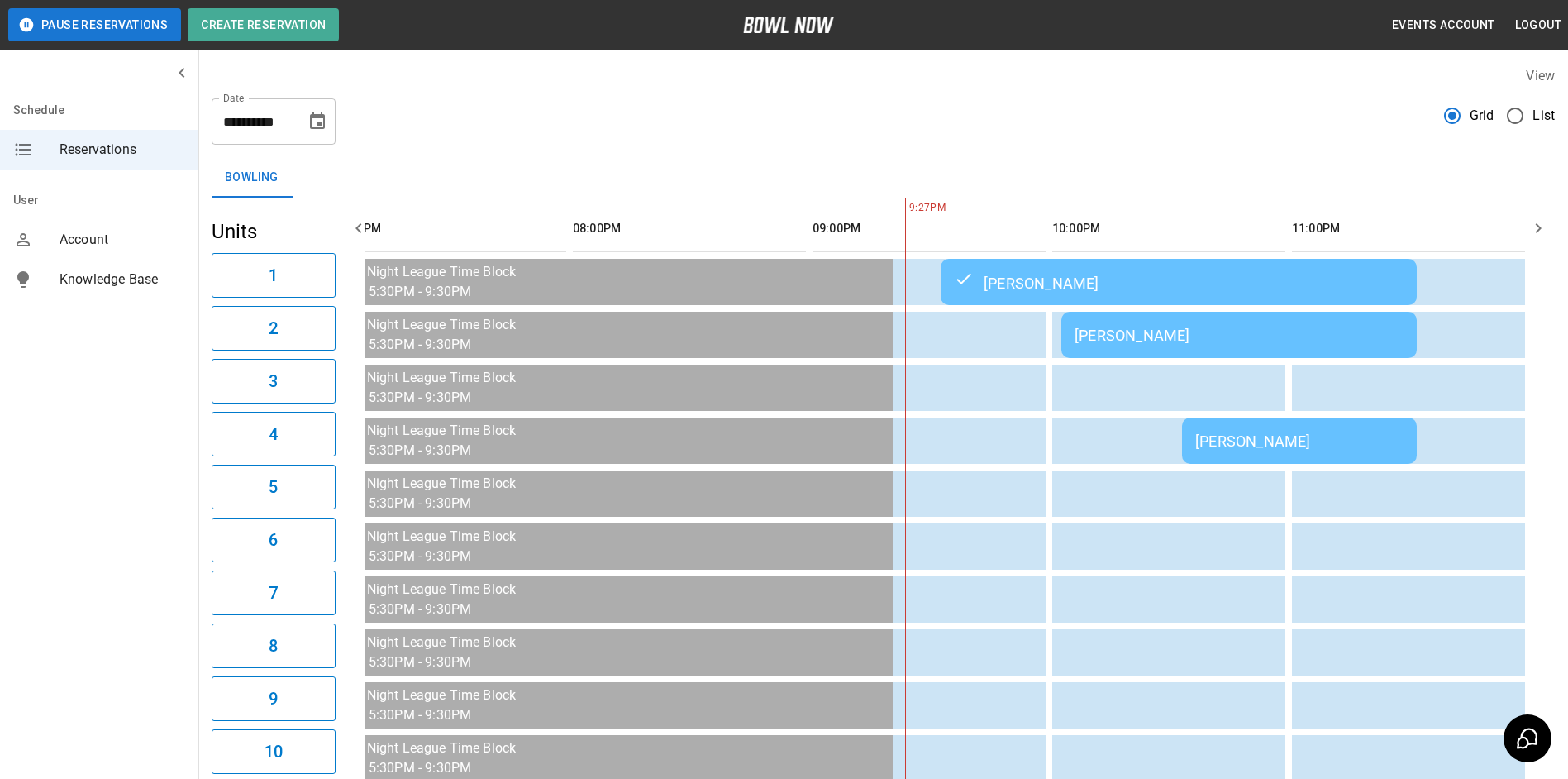
scroll to position [0, 2424]
